Goal: Task Accomplishment & Management: Complete application form

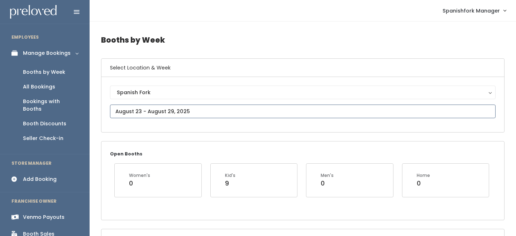
click at [180, 110] on input "text" at bounding box center [303, 112] width 386 height 14
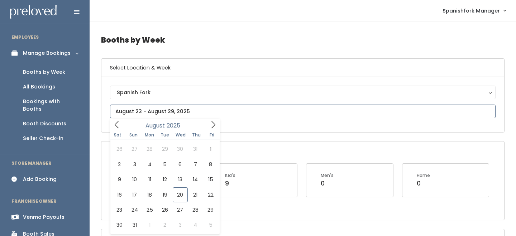
click at [216, 124] on icon at bounding box center [213, 125] width 8 height 8
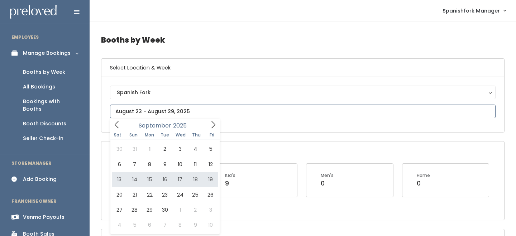
type input "September 13 to September 19"
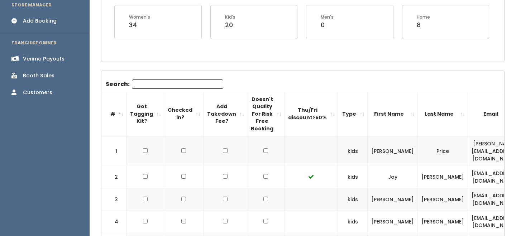
scroll to position [155, 0]
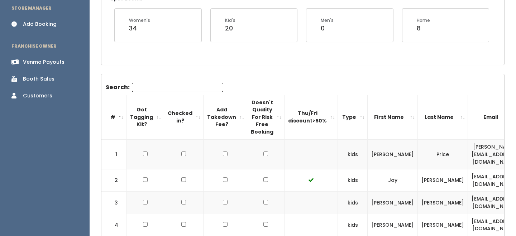
click at [49, 20] on div "Add Booking" at bounding box center [40, 24] width 34 height 8
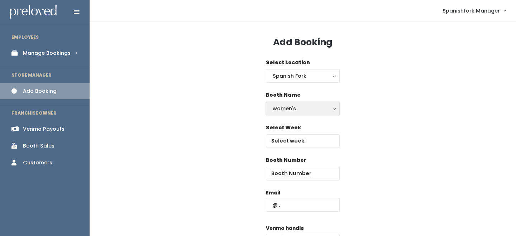
click at [320, 107] on div "women's" at bounding box center [303, 109] width 60 height 8
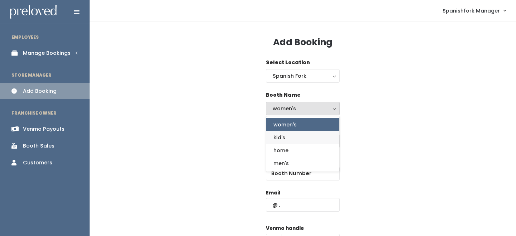
click at [306, 138] on link "kid's" at bounding box center [302, 137] width 73 height 13
select select "kids"
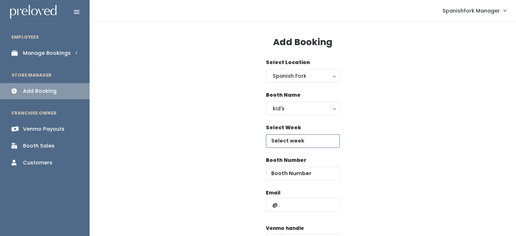
click at [305, 139] on input "text" at bounding box center [303, 141] width 74 height 14
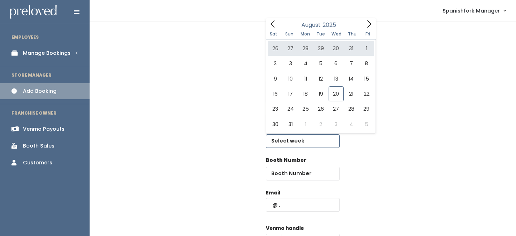
click at [369, 23] on icon at bounding box center [369, 24] width 8 height 8
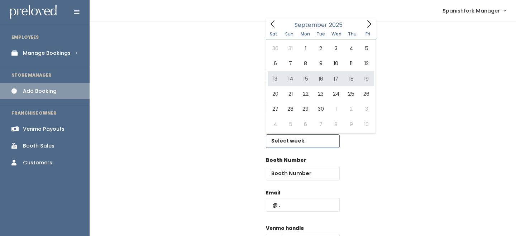
type input "September 13 to September 19"
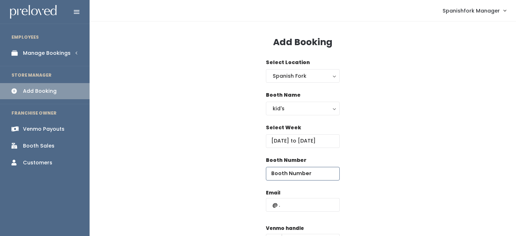
click at [299, 177] on input "number" at bounding box center [303, 174] width 74 height 14
type input "13"
click at [290, 204] on input "text" at bounding box center [303, 205] width 74 height 14
type input "t"
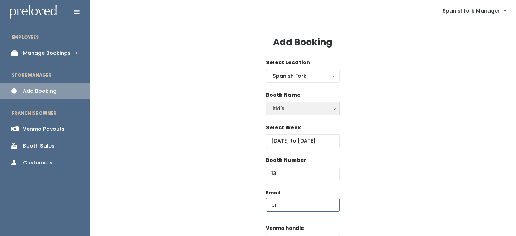
type input "brigandtarab@gmail.com"
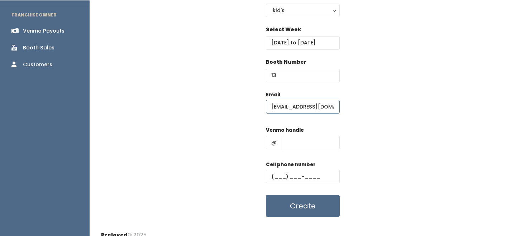
scroll to position [103, 0]
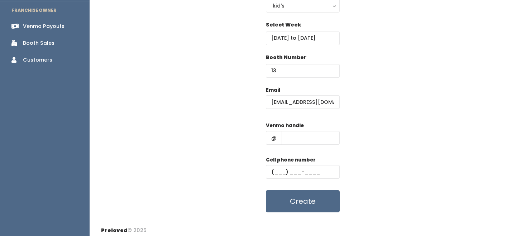
click at [310, 126] on div "Venmo handle @" at bounding box center [303, 136] width 74 height 29
click at [310, 132] on input "text" at bounding box center [311, 138] width 58 height 14
type input "-"
click at [310, 169] on input "text" at bounding box center [303, 172] width 74 height 14
type input "(555) 555-5555"
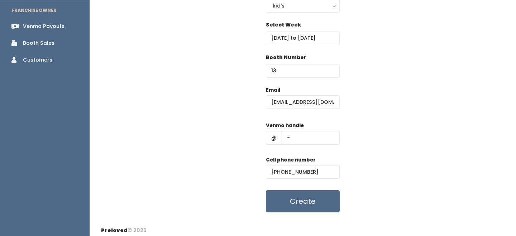
click at [311, 214] on div "Add Booking Select Location Spanish Fork Spanish Fork Booth Name women's kid's …" at bounding box center [303, 70] width 426 height 302
click at [314, 205] on button "Create" at bounding box center [303, 201] width 74 height 22
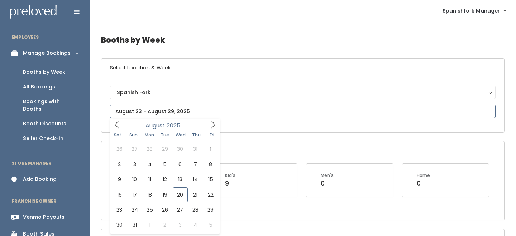
click at [137, 106] on input "text" at bounding box center [303, 112] width 386 height 14
click at [209, 128] on icon at bounding box center [213, 125] width 8 height 8
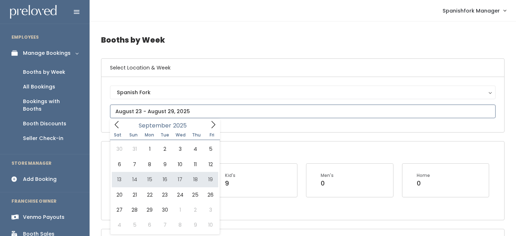
type input "September 13 to September 19"
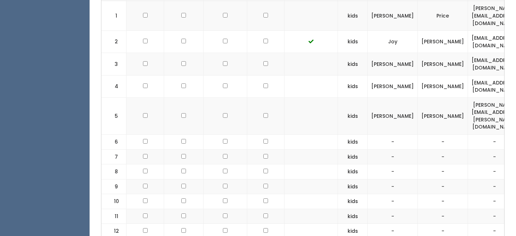
scroll to position [295, 0]
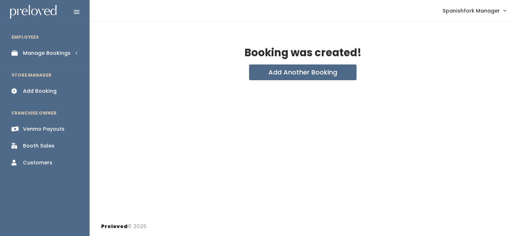
click at [54, 59] on link "Manage Bookings" at bounding box center [45, 53] width 90 height 16
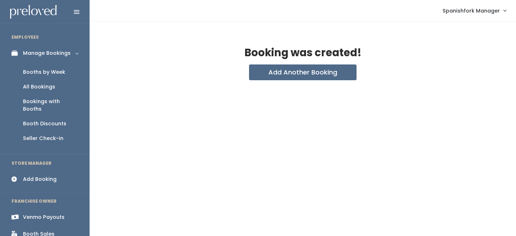
click at [44, 116] on link "Booth Discounts" at bounding box center [45, 123] width 90 height 15
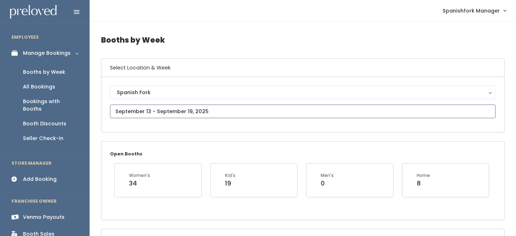
click at [173, 108] on input "text" at bounding box center [303, 112] width 386 height 14
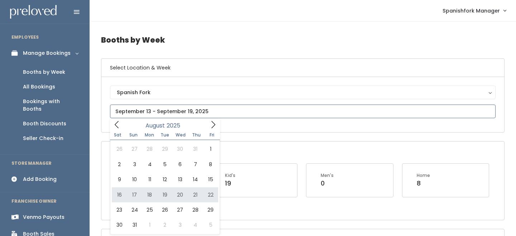
type input "August 16 to August 22"
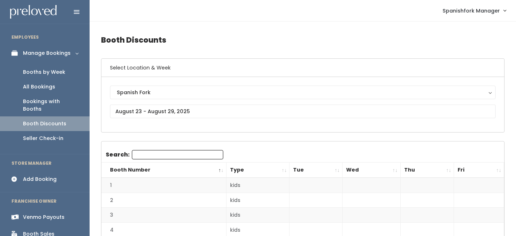
click at [393, 171] on th "Wed" at bounding box center [372, 170] width 58 height 15
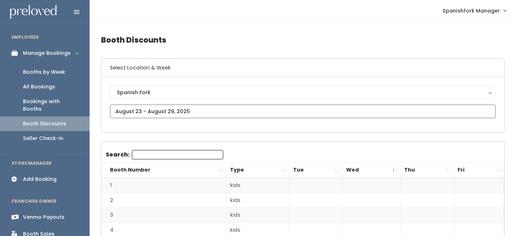
click at [137, 110] on input "text" at bounding box center [303, 112] width 386 height 14
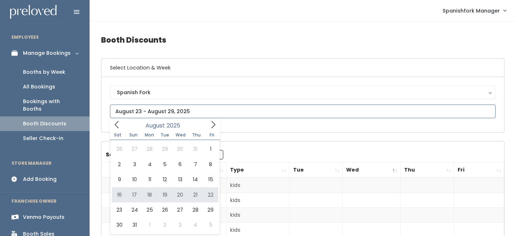
type input "[DATE] to [DATE]"
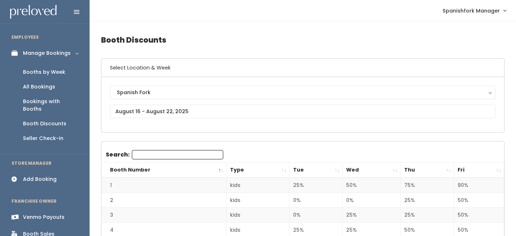
click at [395, 168] on th "Wed" at bounding box center [372, 170] width 58 height 15
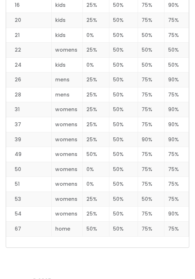
scroll to position [1078, 0]
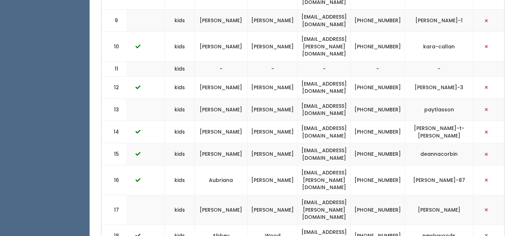
scroll to position [438, 0]
copy tr "[EMAIL_ADDRESS][DOMAIN_NAME]"
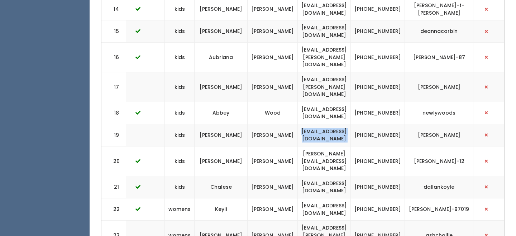
scroll to position [566, 0]
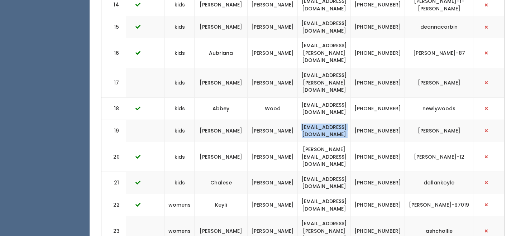
copy tr "[EMAIL_ADDRESS][DOMAIN_NAME]"
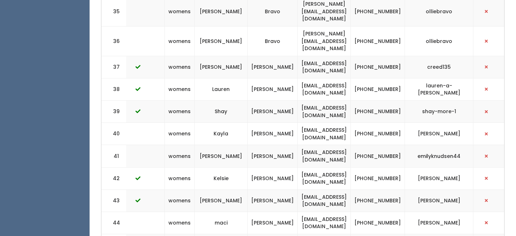
scroll to position [1084, 0]
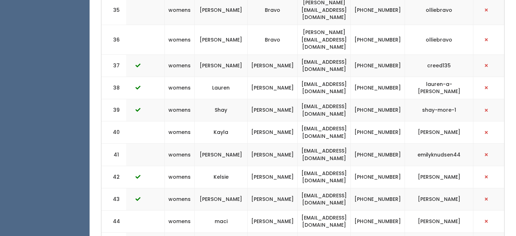
click at [322, 144] on td "[EMAIL_ADDRESS][DOMAIN_NAME]" at bounding box center [324, 155] width 53 height 22
copy tr "[EMAIL_ADDRESS][DOMAIN_NAME]"
click at [317, 210] on td "[EMAIL_ADDRESS][DOMAIN_NAME]" at bounding box center [324, 221] width 53 height 22
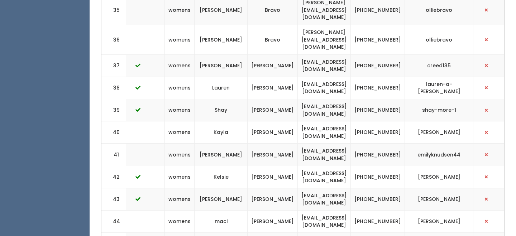
click at [317, 210] on td "[EMAIL_ADDRESS][DOMAIN_NAME]" at bounding box center [324, 221] width 53 height 22
copy tr "[EMAIL_ADDRESS][DOMAIN_NAME]"
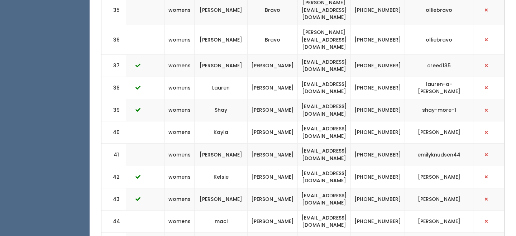
copy tr "[EMAIL_ADDRESS][DOMAIN_NAME]"
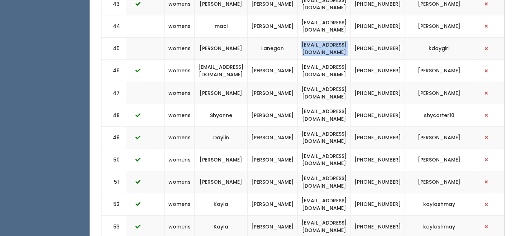
scroll to position [1282, 0]
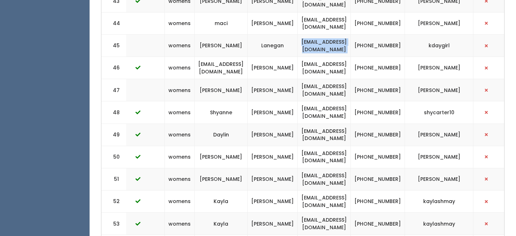
copy tr "[EMAIL_ADDRESS][DOMAIN_NAME]"
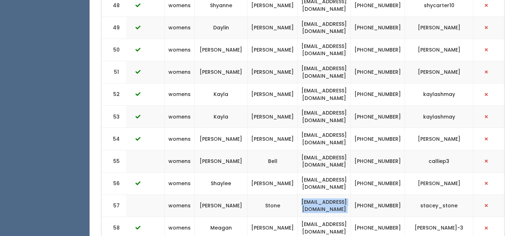
scroll to position [1392, 0]
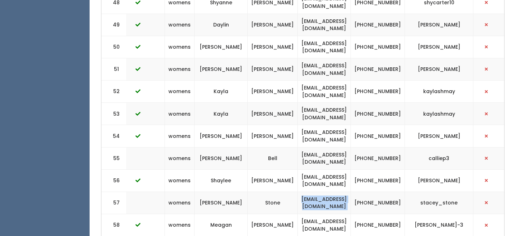
copy tr "[EMAIL_ADDRESS][DOMAIN_NAME]"
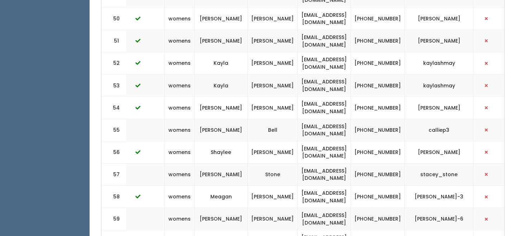
scroll to position [1420, 0]
copy tr "[EMAIL_ADDRESS][DOMAIN_NAME]"
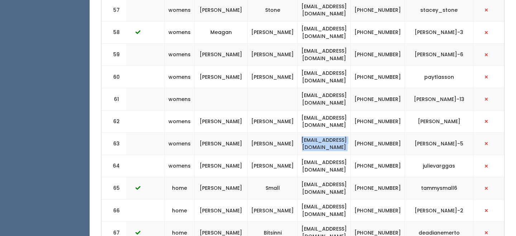
scroll to position [1610, 0]
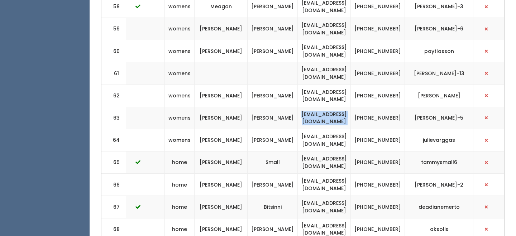
copy tr "[EMAIL_ADDRESS][DOMAIN_NAME]"
